Goal: Transaction & Acquisition: Purchase product/service

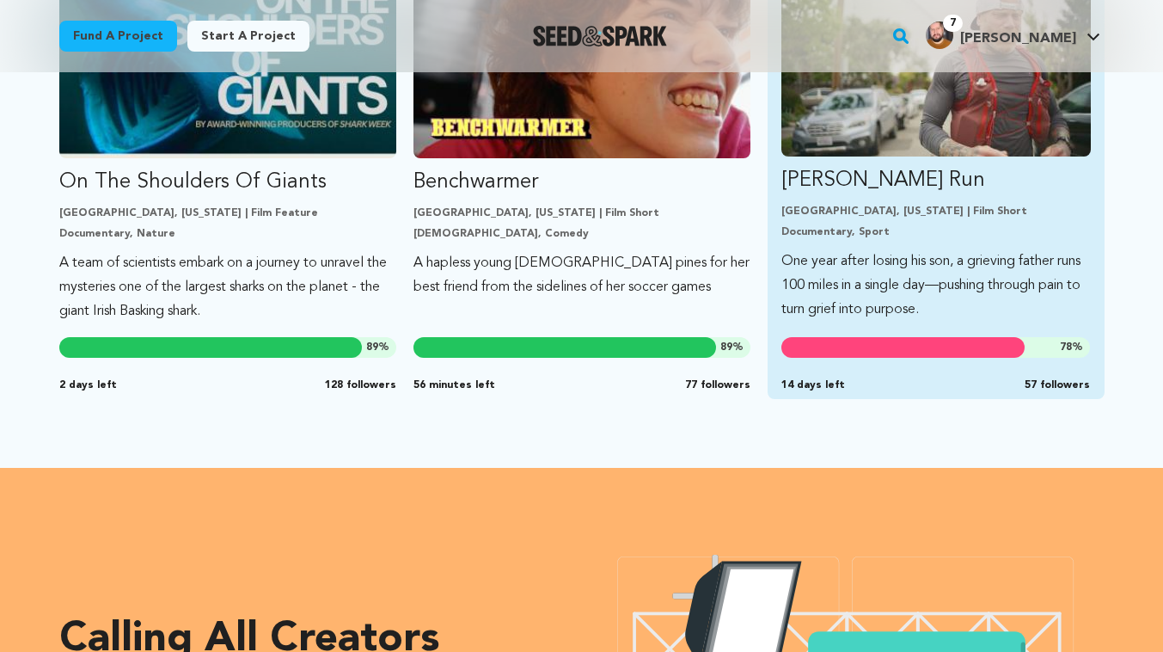
scroll to position [1654, 0]
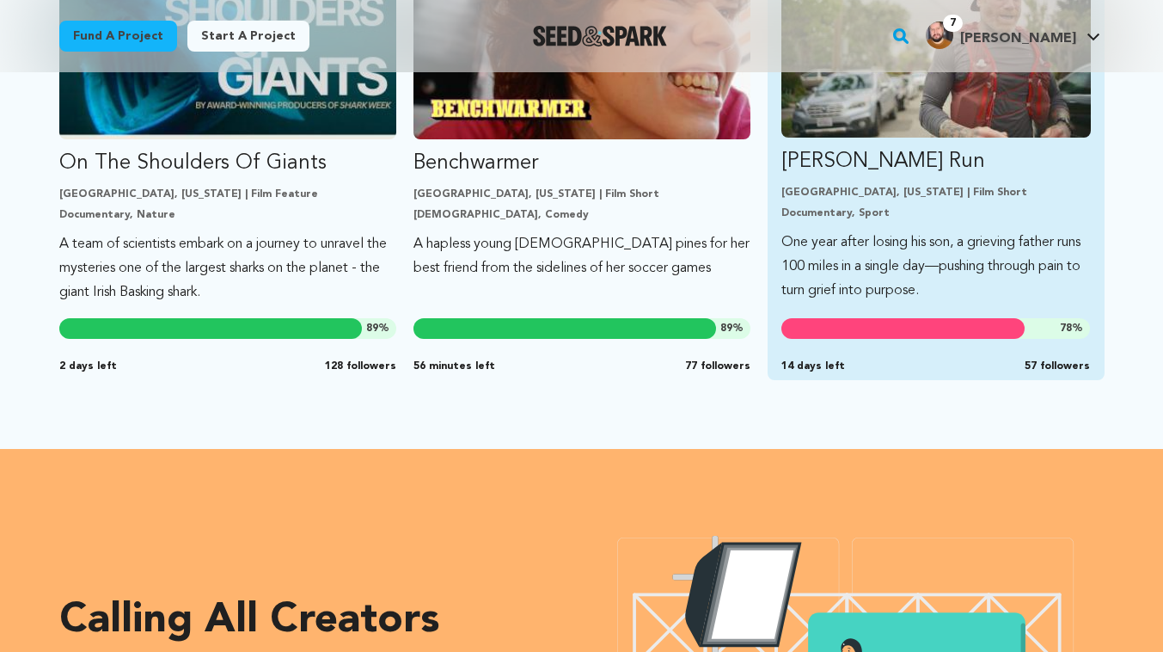
click at [844, 204] on div "Alameda, California | Film Short Documentary, Sport" at bounding box center [937, 203] width 310 height 34
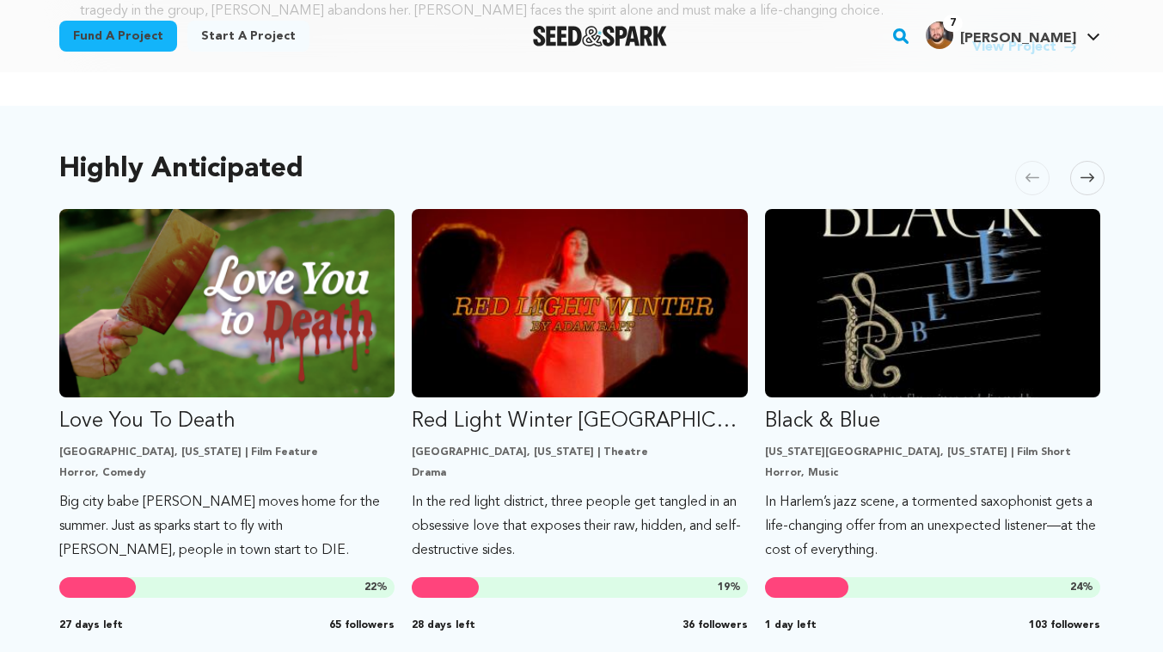
scroll to position [720, 0]
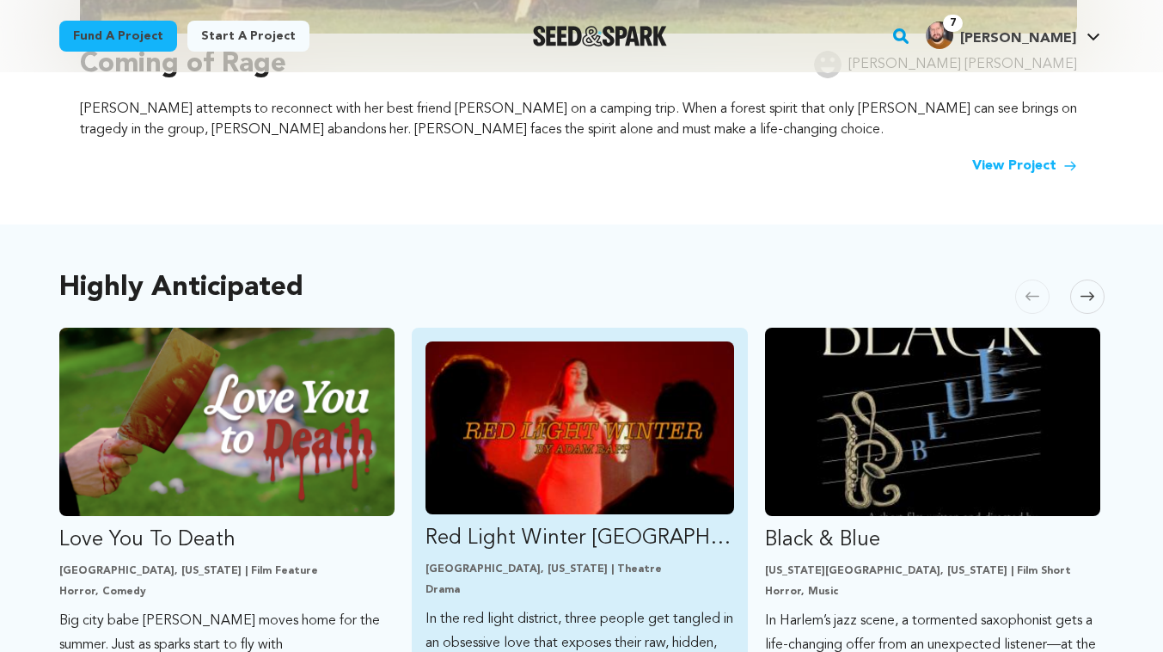
click at [551, 456] on img "Fund Red Light Winter Los Angeles" at bounding box center [580, 427] width 309 height 173
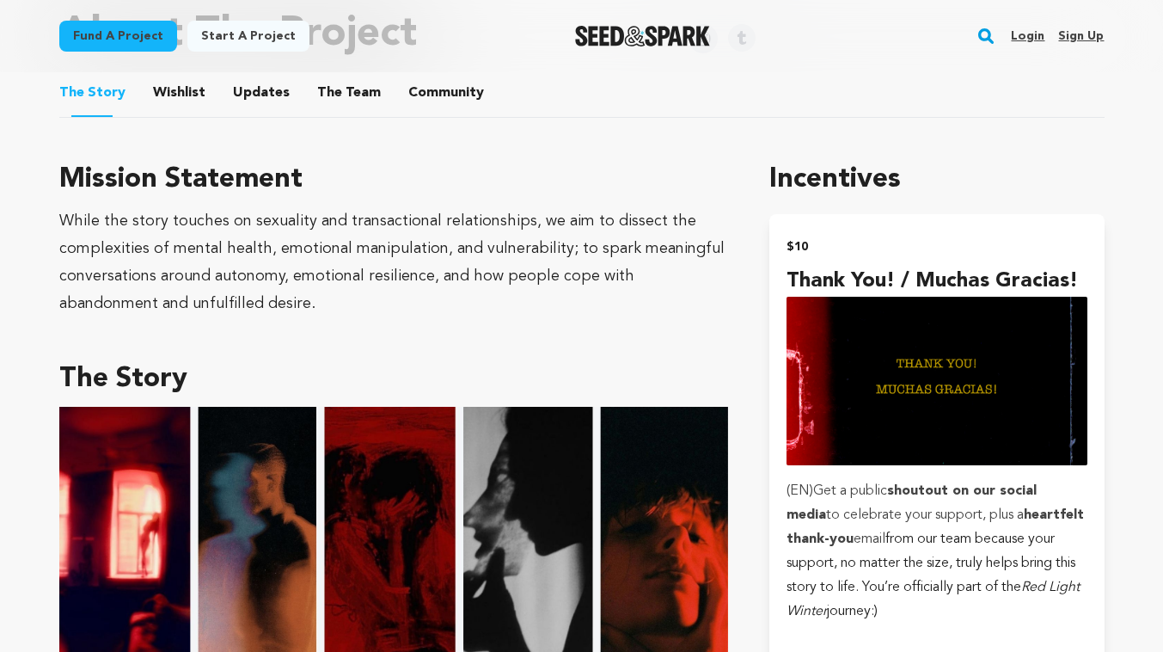
scroll to position [617, 0]
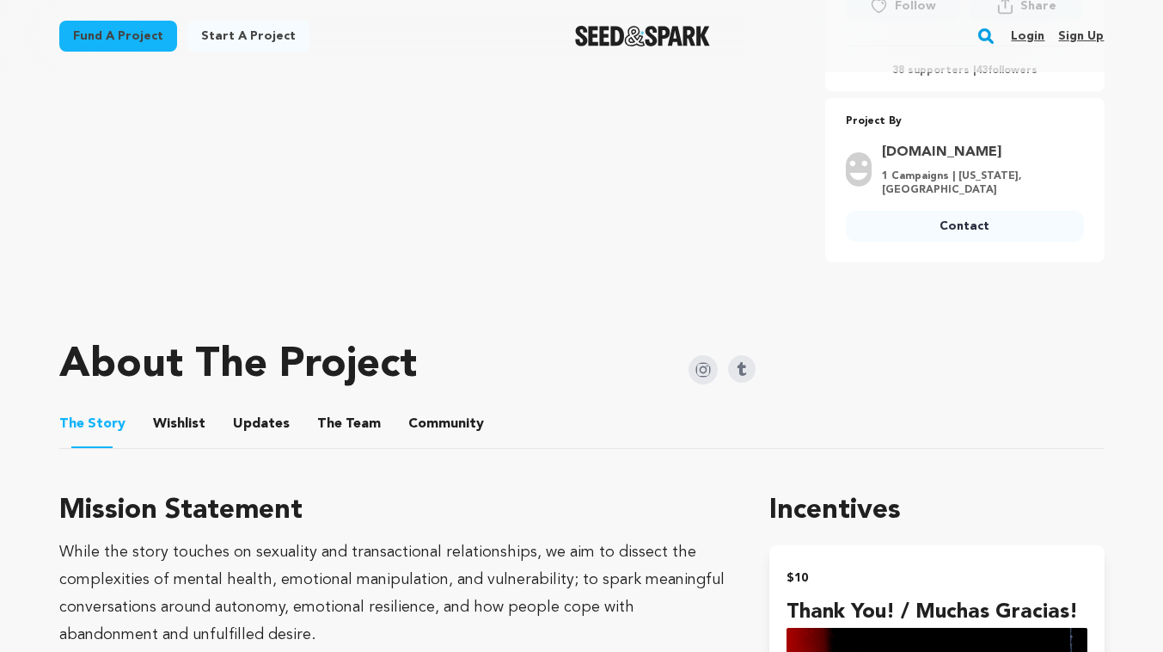
click at [341, 416] on button "The Team" at bounding box center [348, 427] width 41 height 41
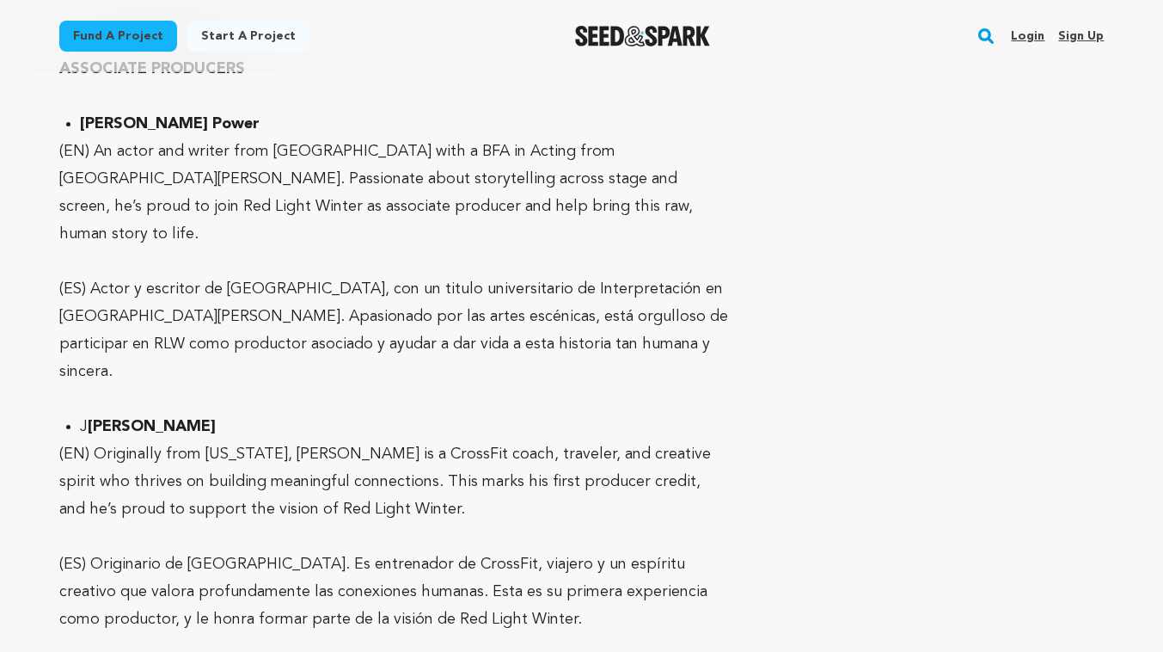
scroll to position [5942, 0]
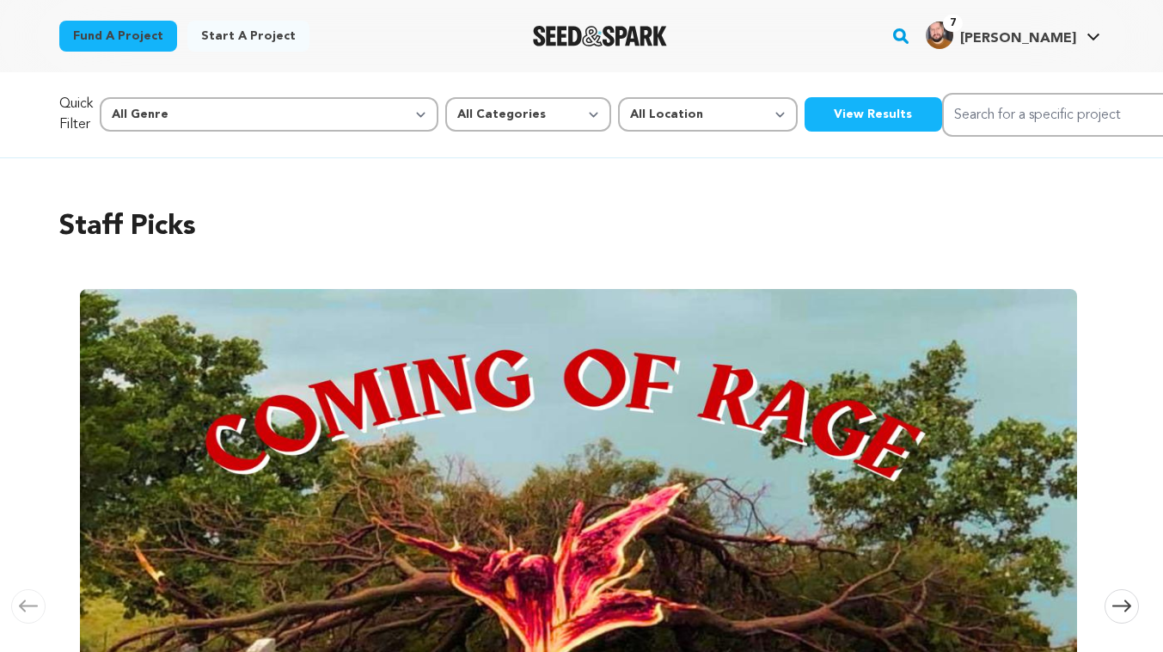
click at [387, 282] on li "Coming of Rage Adrianna Amy Luisa attempts to reconnect with her best friend Ni…" at bounding box center [582, 589] width 1004 height 614
